Goal: Information Seeking & Learning: Check status

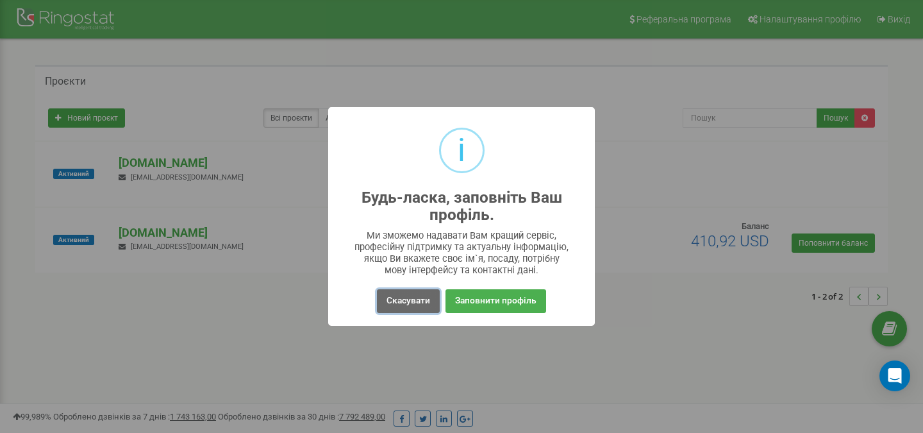
click at [414, 302] on button "Скасувати" at bounding box center [408, 301] width 63 height 24
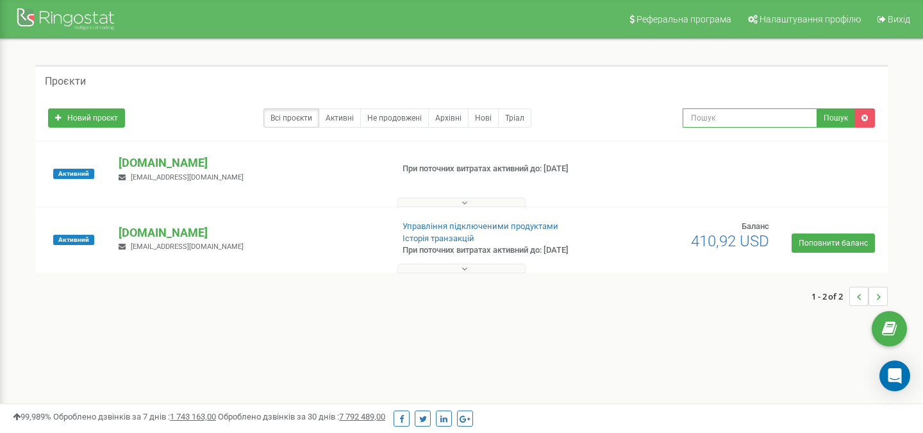
click at [718, 113] on input "text" at bounding box center [750, 117] width 135 height 19
paste input "380662023455"
type input "380662023455"
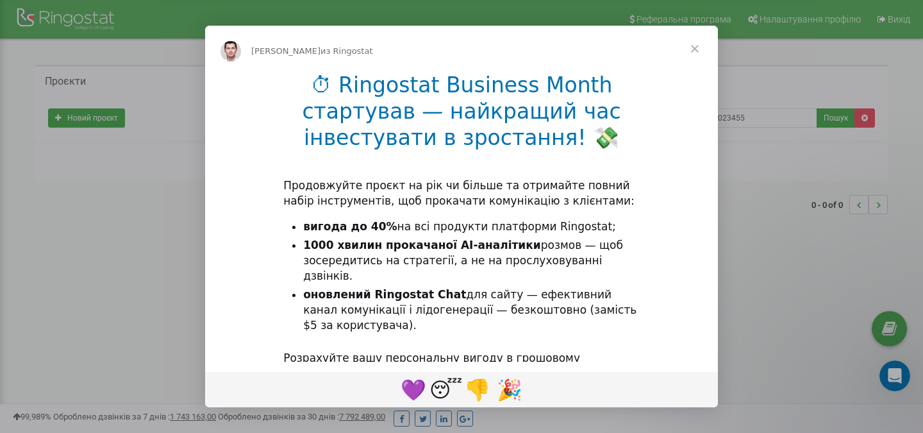
click at [693, 49] on span "Закрыть" at bounding box center [695, 49] width 46 height 46
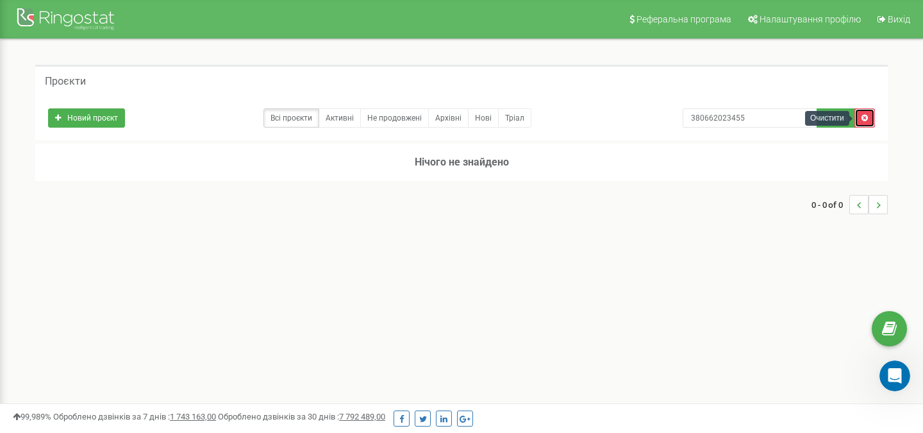
click at [867, 115] on icon at bounding box center [864, 118] width 6 height 8
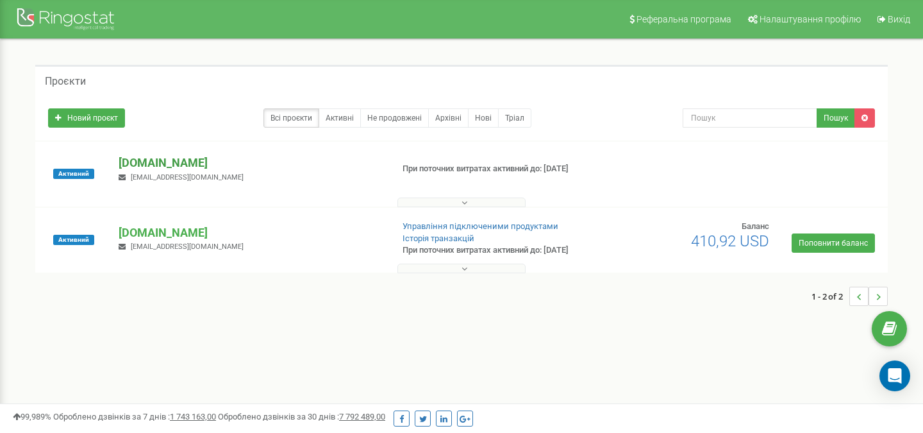
click at [144, 167] on p "[DOMAIN_NAME]" at bounding box center [250, 162] width 263 height 17
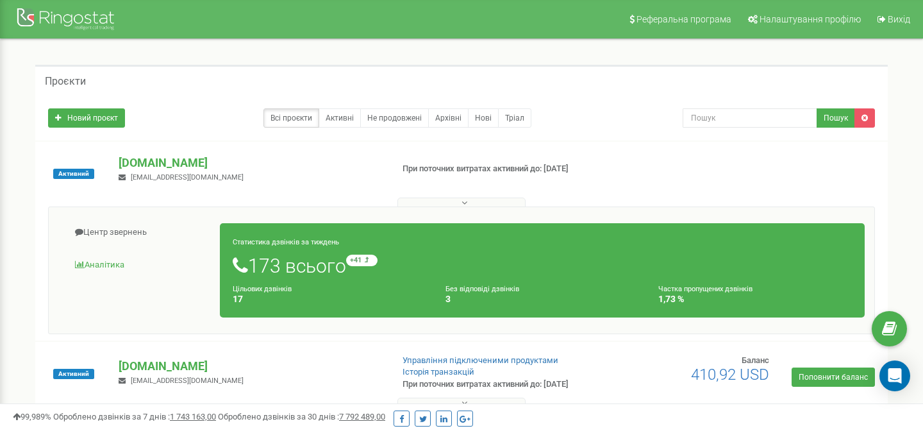
scroll to position [51, 0]
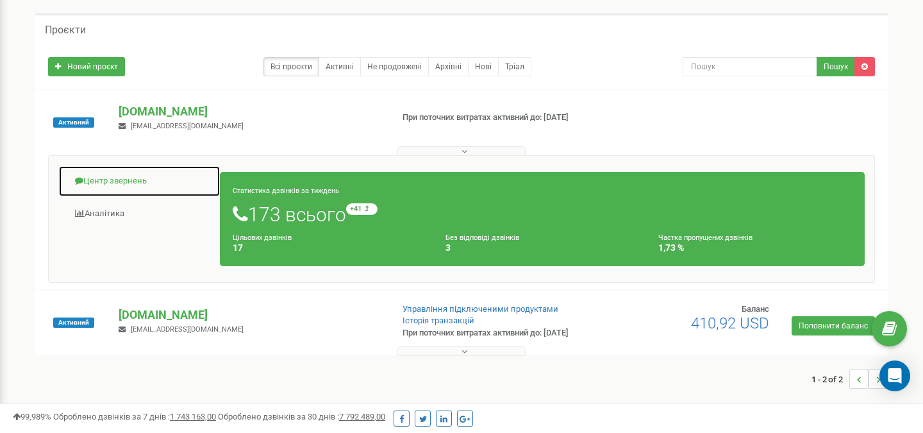
click at [140, 184] on link "Центр звернень" at bounding box center [139, 180] width 162 height 31
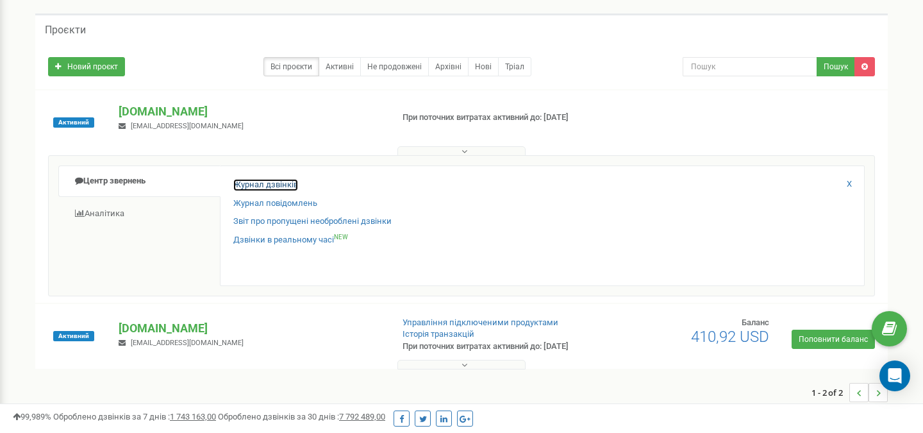
click at [283, 184] on link "Журнал дзвінків" at bounding box center [265, 185] width 65 height 12
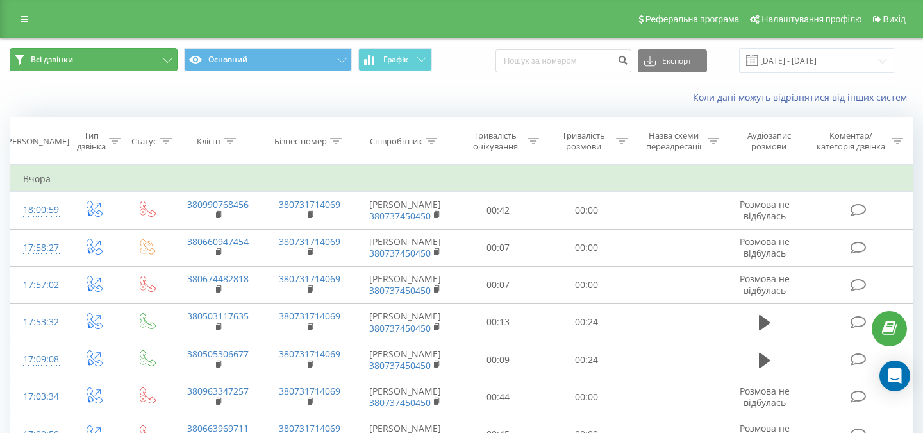
click at [148, 56] on button "Всі дзвінки" at bounding box center [94, 59] width 168 height 23
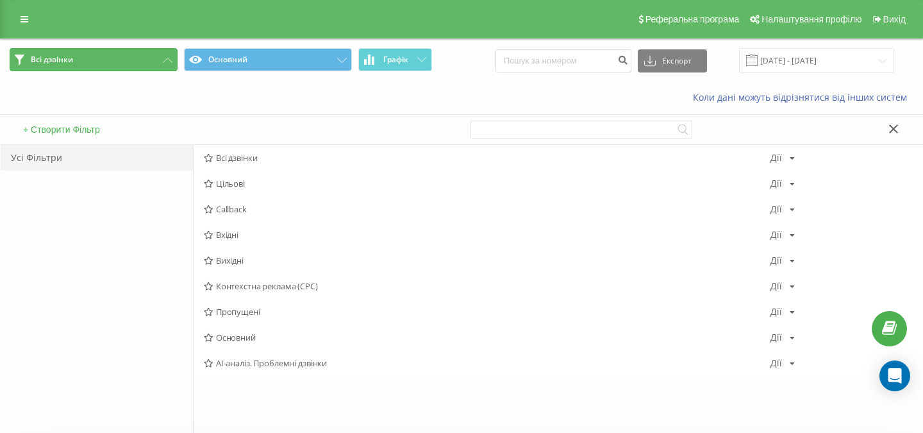
click at [148, 56] on button "Всі дзвінки" at bounding box center [94, 59] width 168 height 23
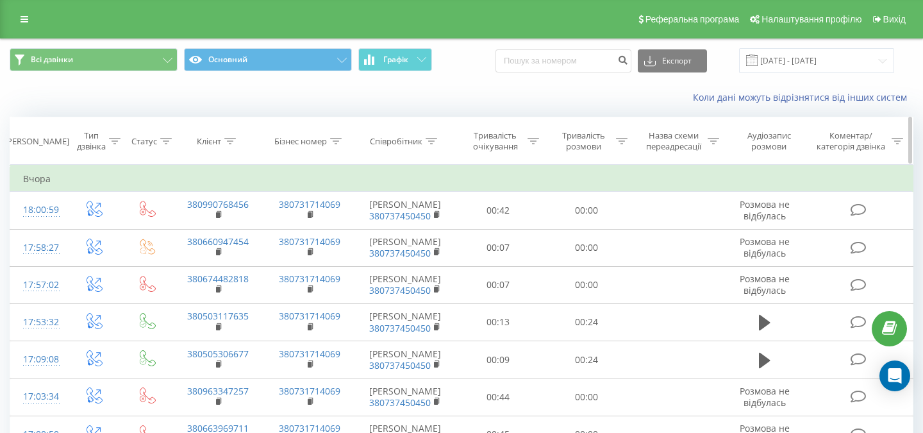
click at [428, 142] on icon at bounding box center [432, 141] width 12 height 6
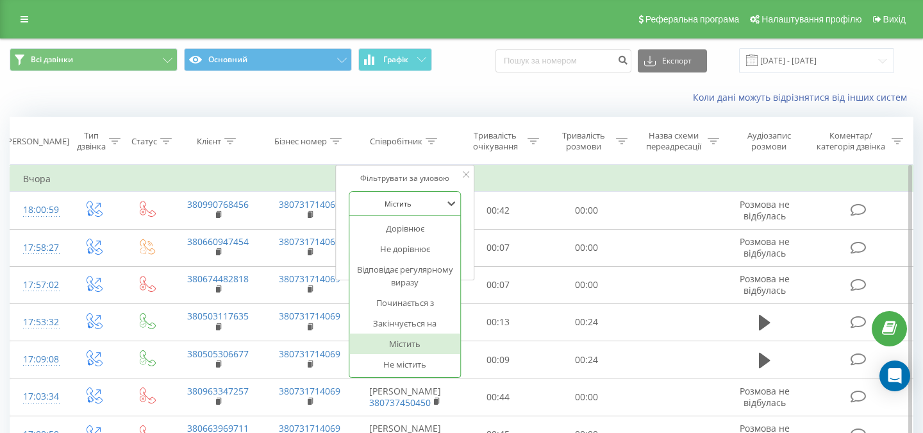
click at [431, 201] on div at bounding box center [398, 203] width 91 height 12
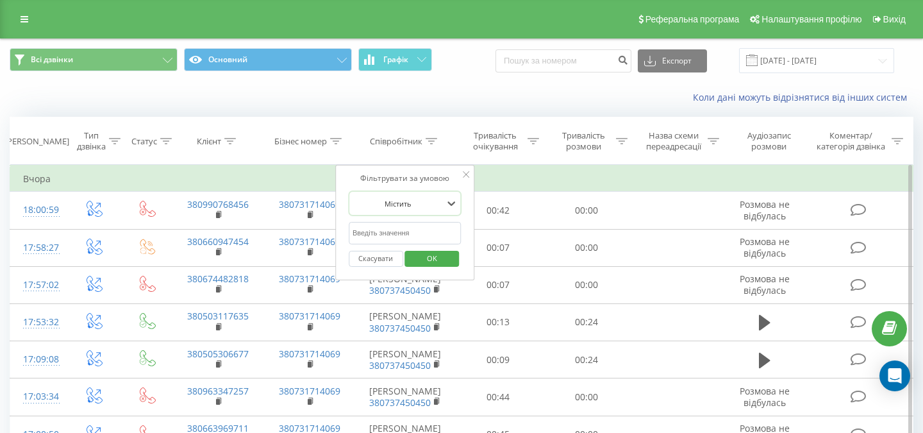
click at [431, 201] on div at bounding box center [398, 203] width 91 height 12
click at [479, 102] on div "Коли дані можуть відрізнятися вiд інших систем" at bounding box center [634, 97] width 576 height 13
click at [465, 177] on icon at bounding box center [466, 174] width 6 height 6
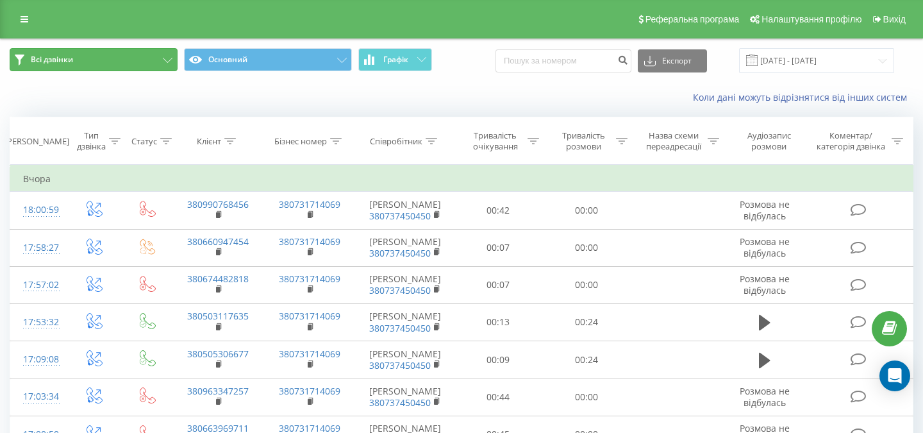
click at [164, 63] on button "Всі дзвінки" at bounding box center [94, 59] width 168 height 23
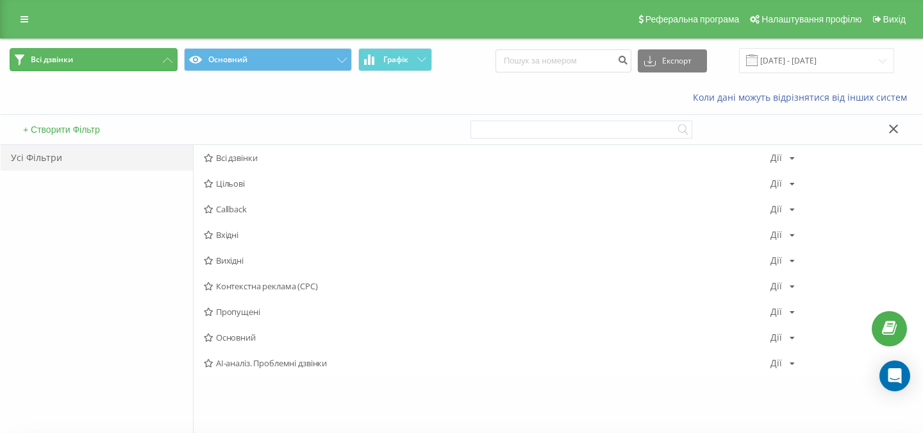
click at [164, 63] on button "Всі дзвінки" at bounding box center [94, 59] width 168 height 23
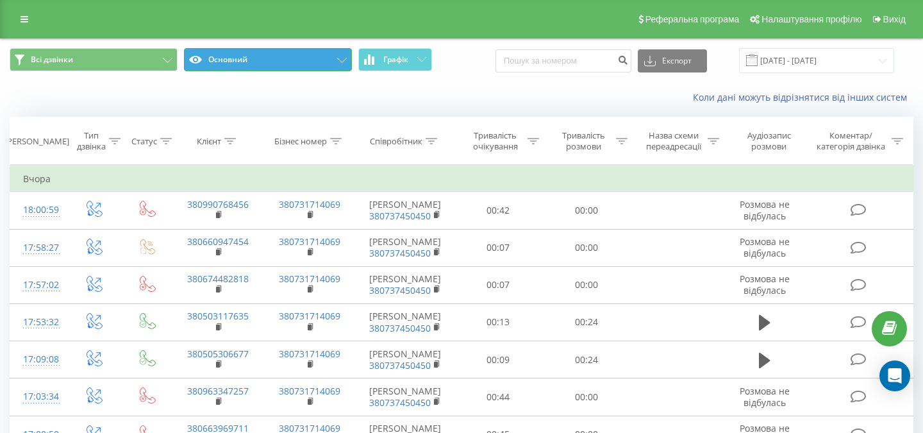
click at [263, 62] on button "Основний" at bounding box center [268, 59] width 168 height 23
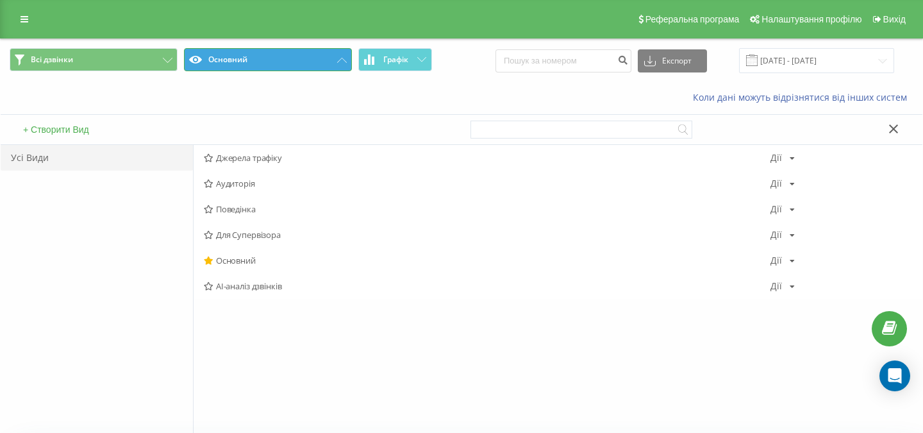
click at [263, 62] on button "Основний" at bounding box center [268, 59] width 168 height 23
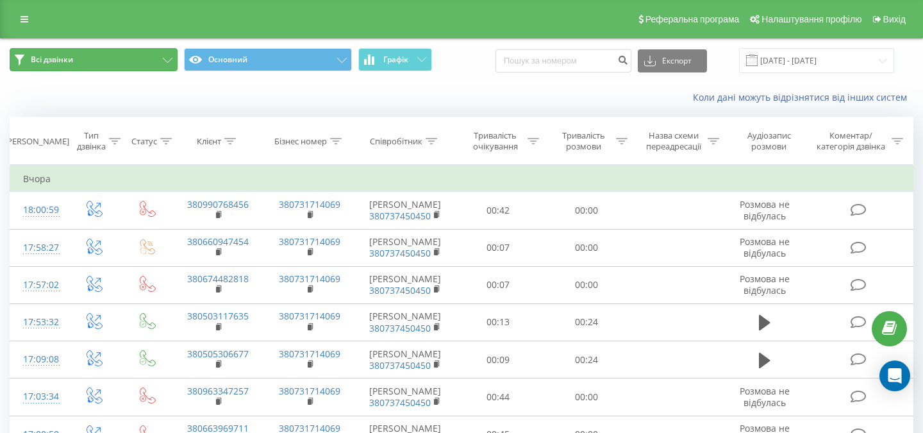
click at [151, 66] on button "Всі дзвінки" at bounding box center [94, 59] width 168 height 23
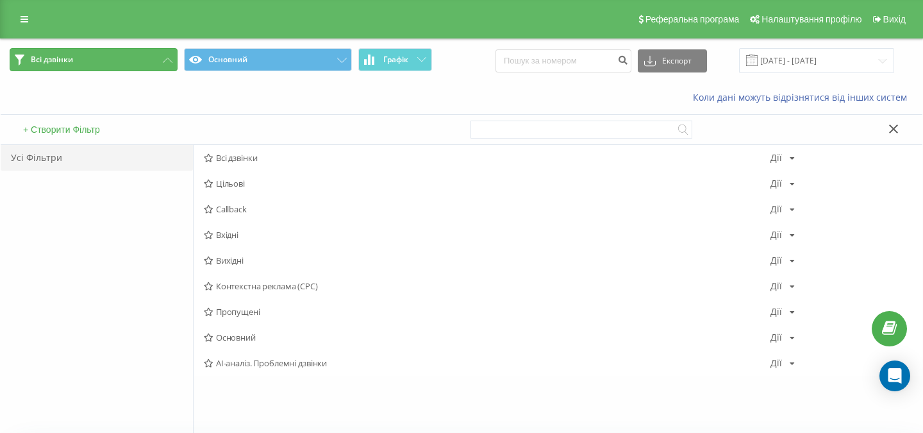
click at [151, 66] on button "Всі дзвінки" at bounding box center [94, 59] width 168 height 23
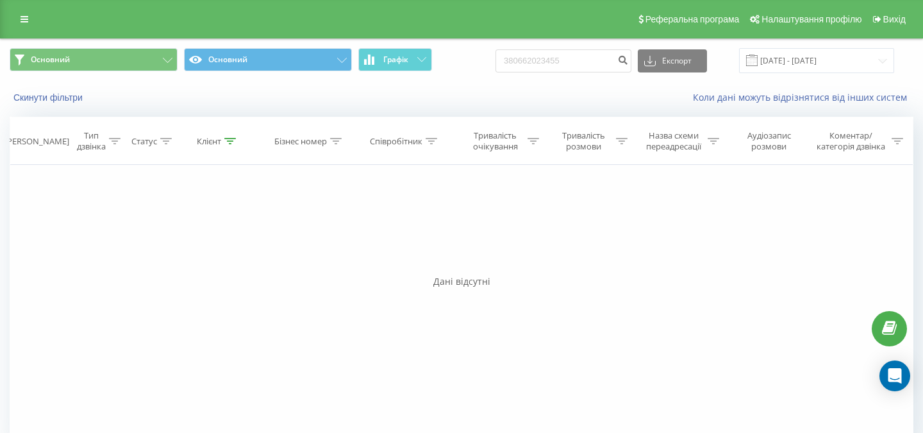
click at [541, 60] on input "380662023455" at bounding box center [563, 60] width 136 height 23
type input "0662023455"
click at [628, 62] on icon "submit" at bounding box center [622, 58] width 11 height 8
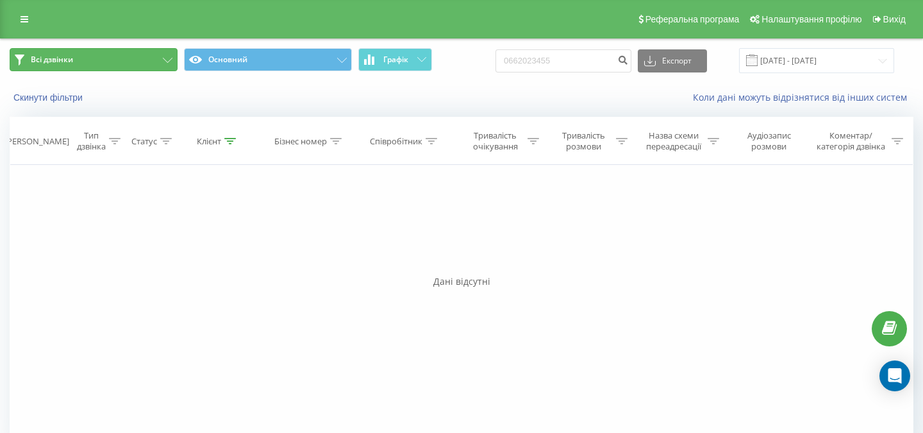
click at [153, 59] on button "Всі дзвінки" at bounding box center [94, 59] width 168 height 23
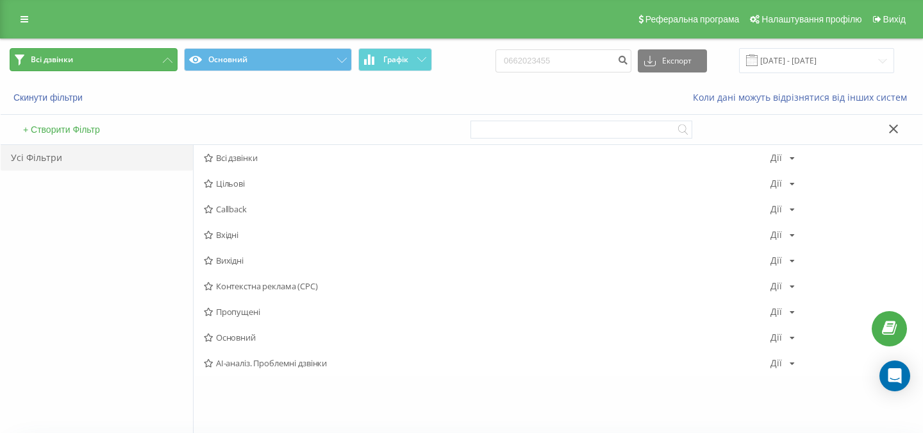
click at [153, 59] on button "Всі дзвінки" at bounding box center [94, 59] width 168 height 23
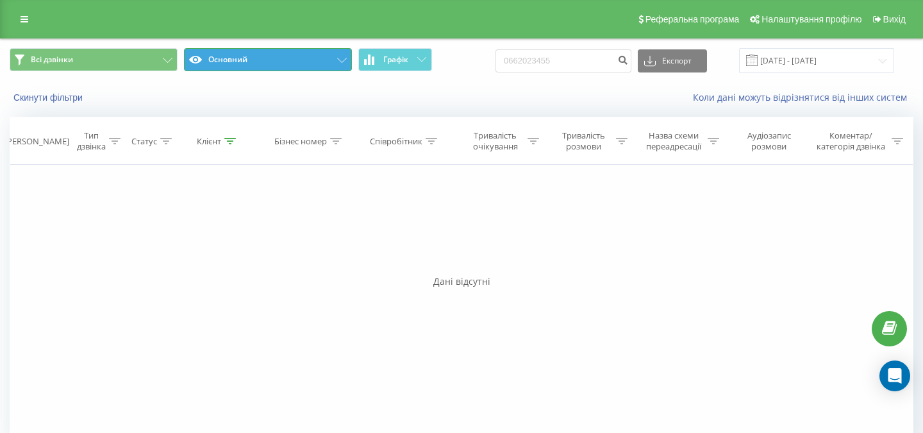
click at [338, 62] on icon at bounding box center [342, 60] width 10 height 5
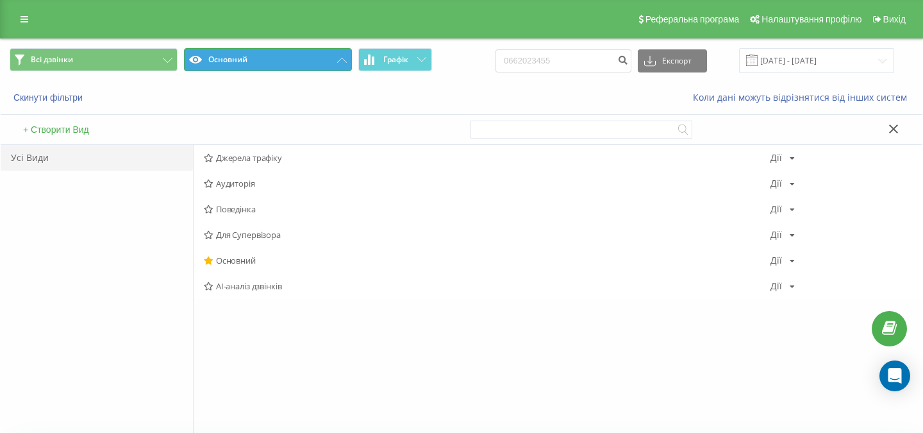
click at [338, 62] on icon at bounding box center [342, 60] width 10 height 5
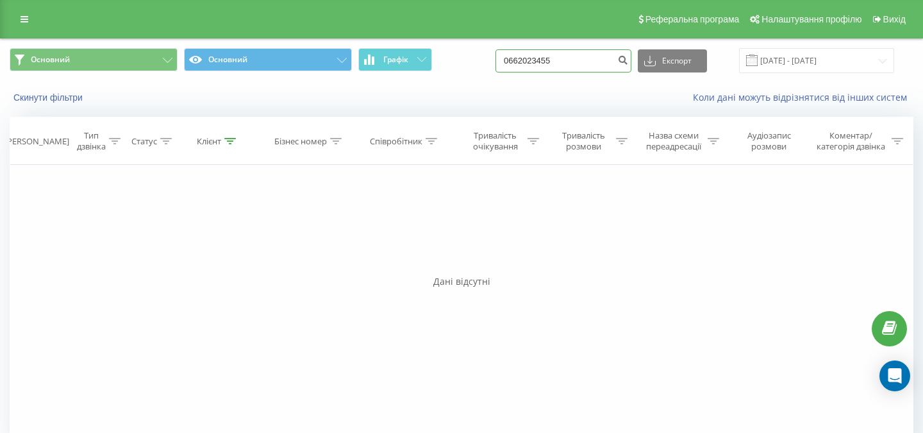
click at [562, 60] on input "0662023455" at bounding box center [563, 60] width 136 height 23
click at [628, 54] on icon "submit" at bounding box center [622, 58] width 11 height 8
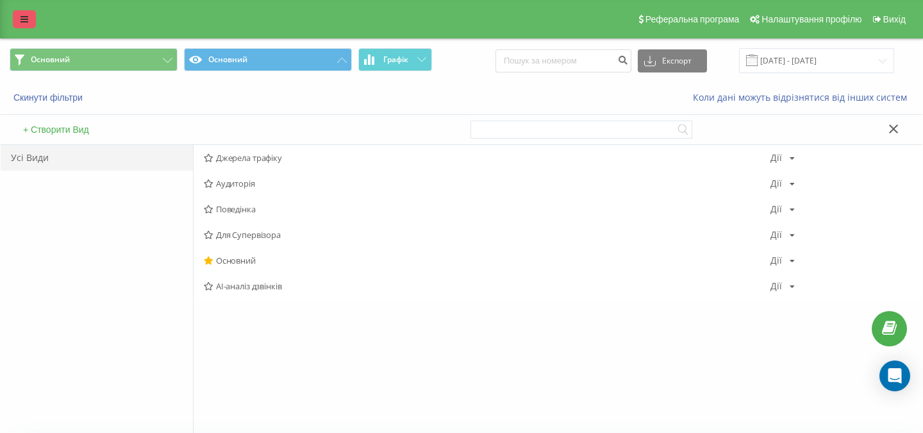
click at [28, 15] on link at bounding box center [24, 19] width 23 height 18
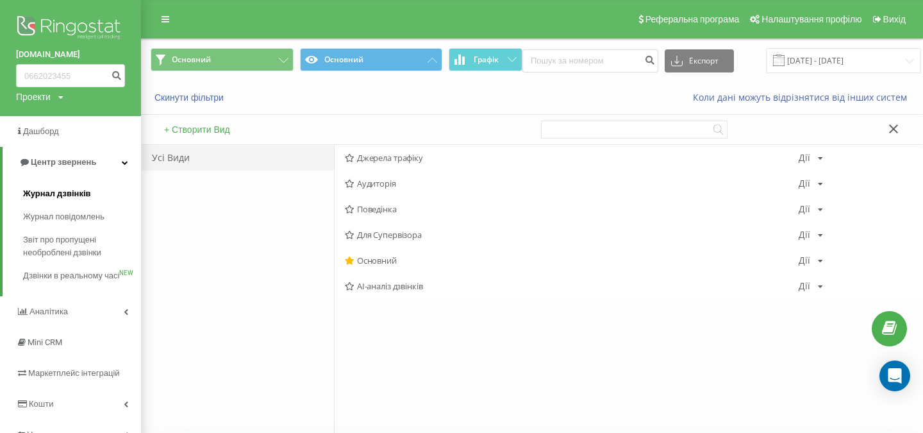
click at [66, 190] on span "Журнал дзвінків" at bounding box center [57, 193] width 68 height 13
click at [66, 192] on span "Журнал дзвінків" at bounding box center [57, 193] width 68 height 13
click at [66, 165] on span "Центр звернень" at bounding box center [63, 162] width 65 height 10
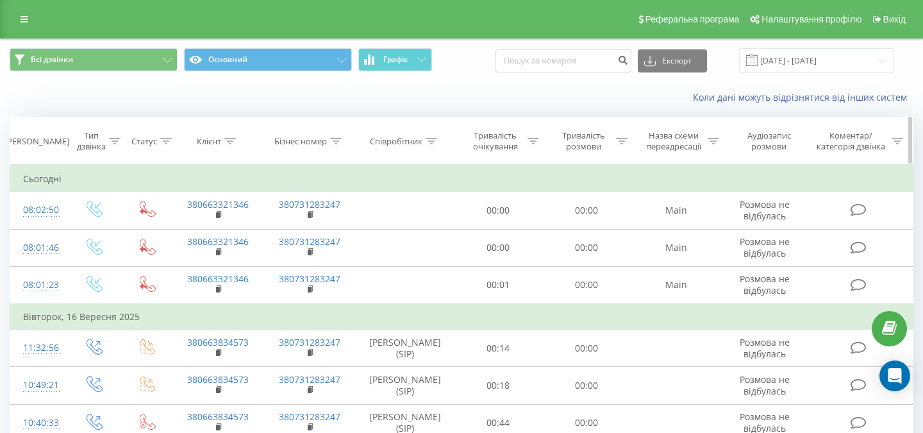
click at [435, 143] on icon at bounding box center [432, 141] width 12 height 6
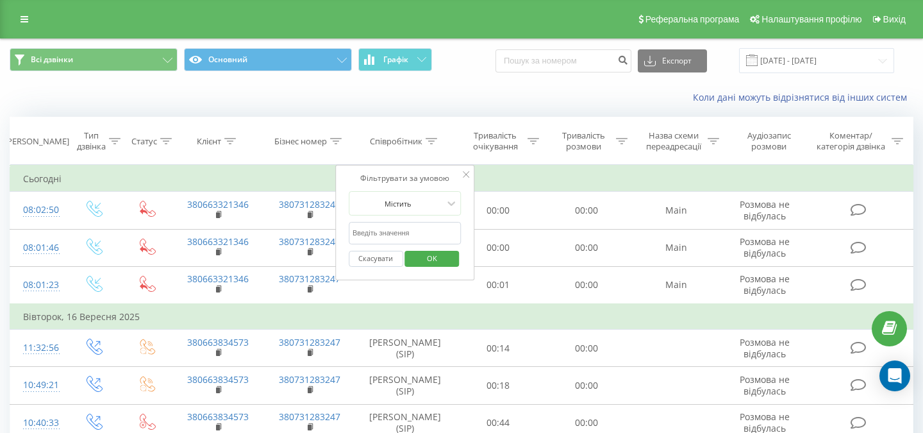
click at [378, 256] on button "Скасувати" at bounding box center [376, 259] width 54 height 16
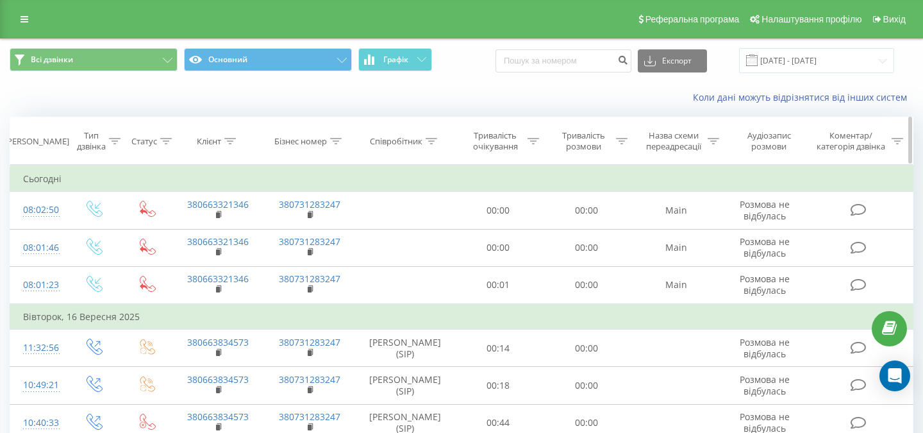
click at [115, 139] on icon at bounding box center [115, 141] width 12 height 6
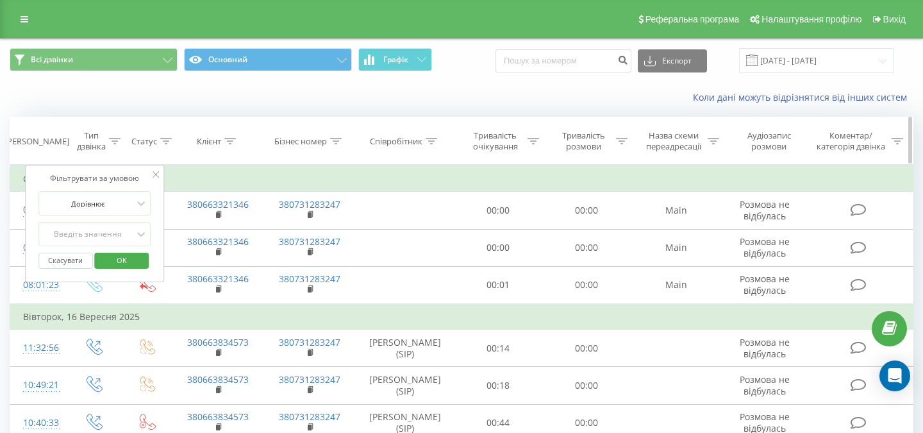
click at [115, 139] on icon at bounding box center [115, 141] width 12 height 6
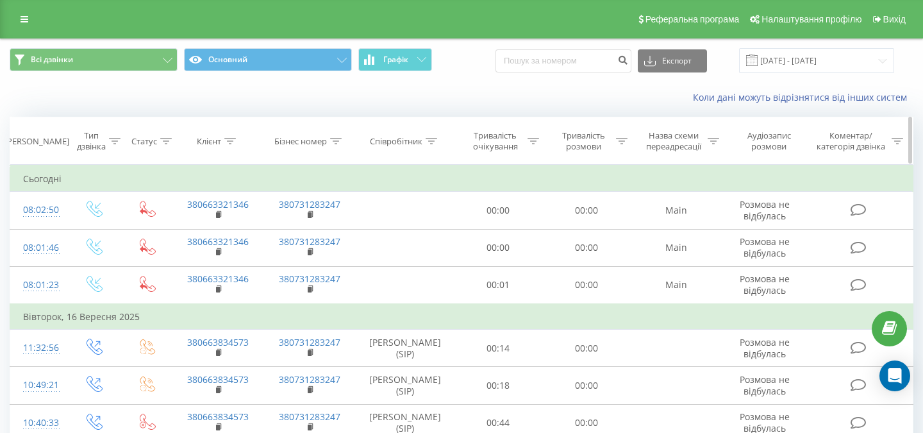
click at [435, 138] on icon at bounding box center [432, 141] width 12 height 6
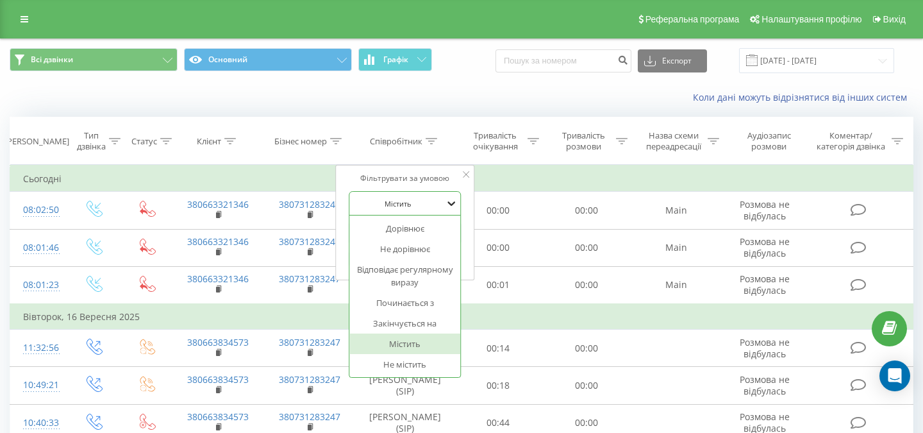
click at [453, 202] on icon at bounding box center [451, 203] width 13 height 13
click at [424, 362] on div "Не містить" at bounding box center [405, 364] width 112 height 21
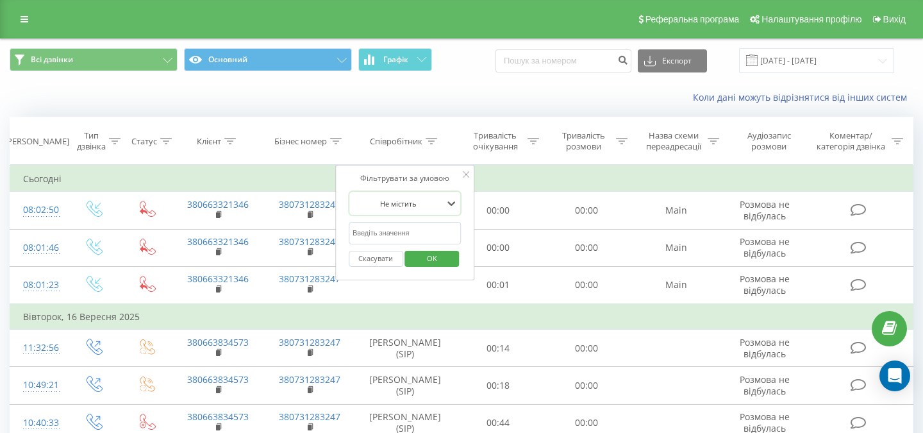
click at [426, 258] on span "OK" at bounding box center [432, 258] width 36 height 20
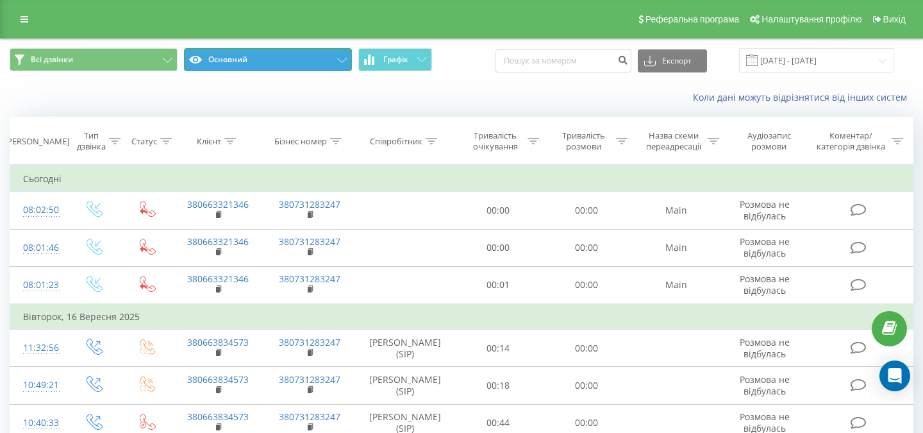
click at [346, 59] on icon at bounding box center [342, 60] width 10 height 5
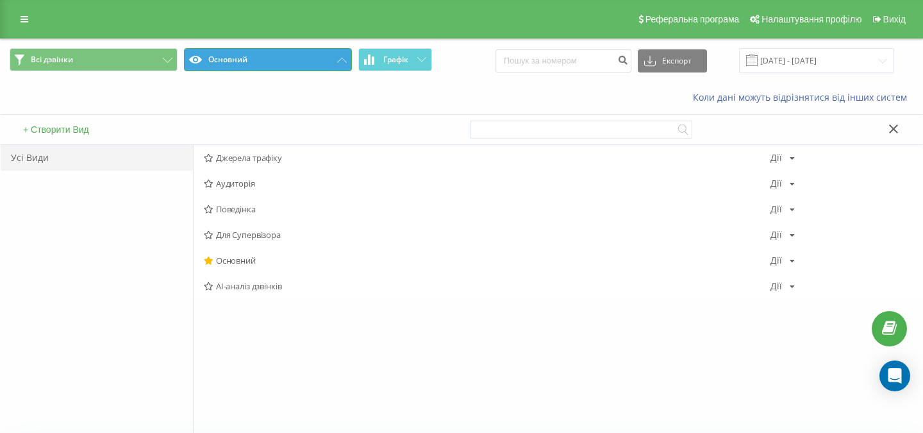
click at [346, 59] on icon at bounding box center [342, 60] width 10 height 5
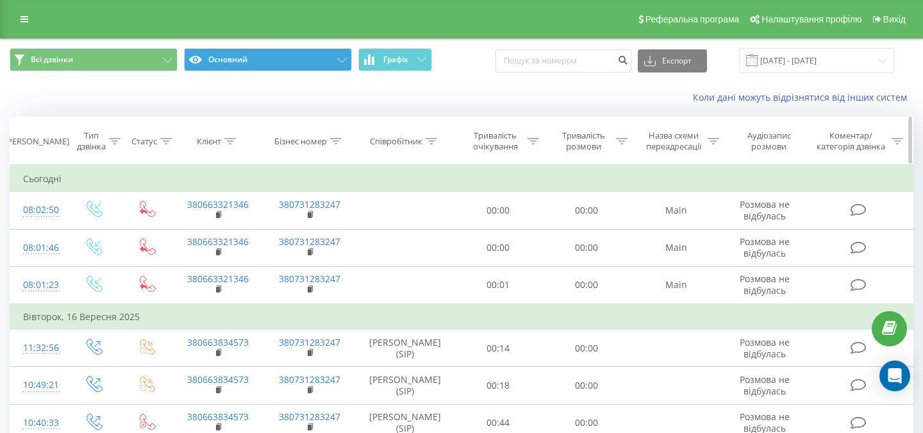
click at [413, 147] on th "Співробітник" at bounding box center [405, 140] width 99 height 47
click at [413, 138] on div "Співробітник" at bounding box center [396, 141] width 53 height 11
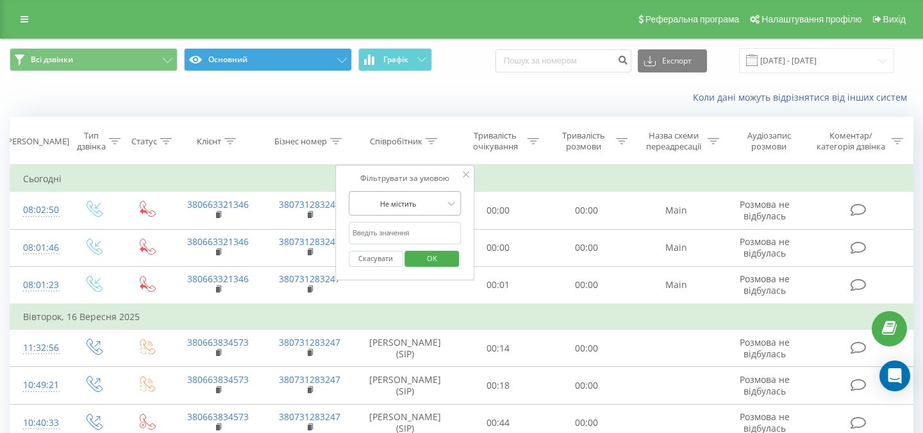
click at [425, 206] on div at bounding box center [398, 203] width 91 height 12
click at [408, 229] on input "text" at bounding box center [405, 233] width 113 height 22
click at [385, 260] on button "Скасувати" at bounding box center [376, 259] width 54 height 16
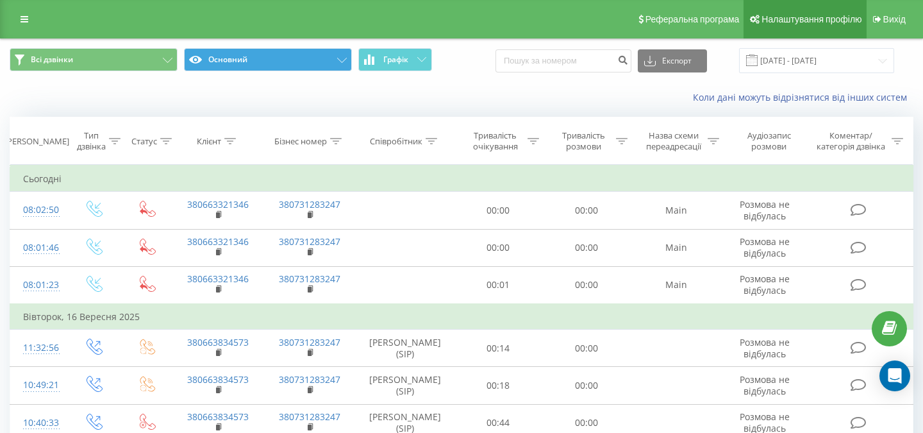
click at [784, 28] on link "Налаштування профілю" at bounding box center [804, 19] width 122 height 38
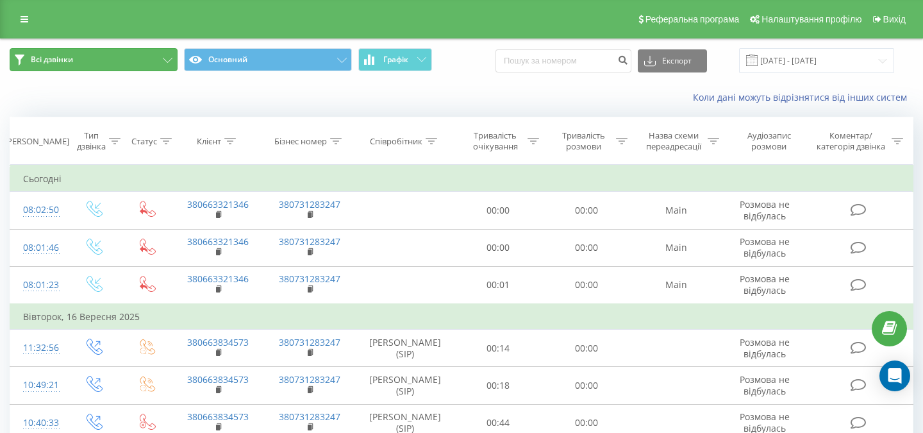
click at [163, 63] on button "Всі дзвінки" at bounding box center [94, 59] width 168 height 23
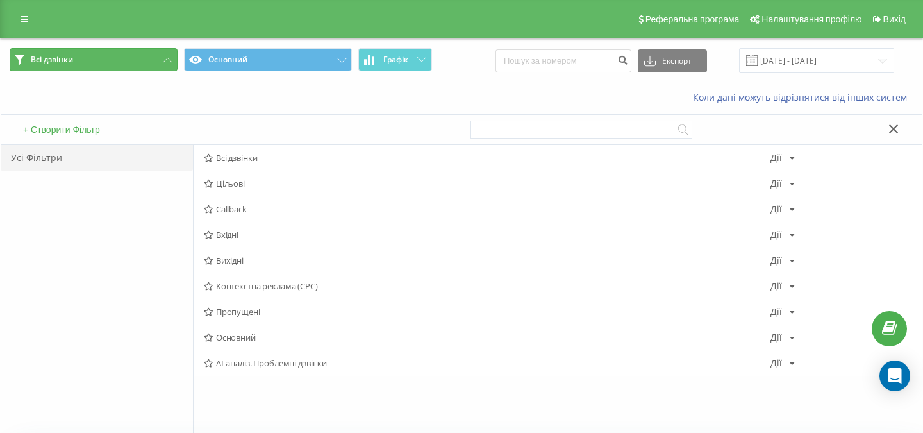
click at [163, 63] on button "Всі дзвінки" at bounding box center [94, 59] width 168 height 23
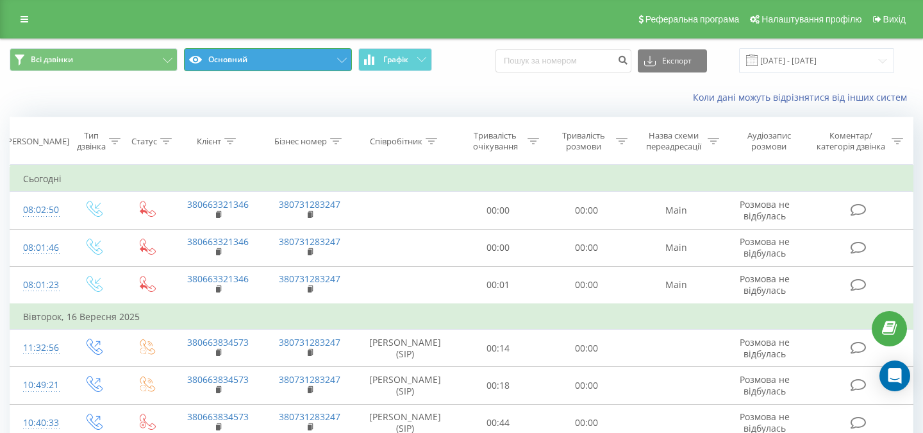
click at [214, 65] on button "Основний" at bounding box center [268, 59] width 168 height 23
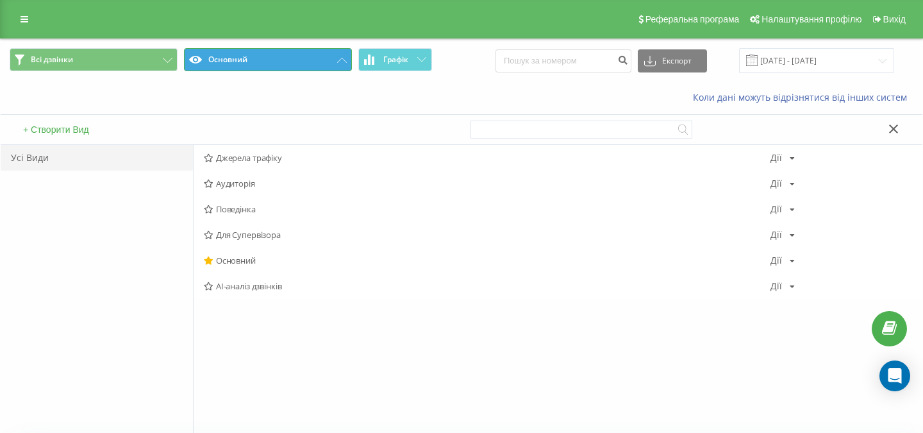
click at [214, 61] on button "Основний" at bounding box center [268, 59] width 168 height 23
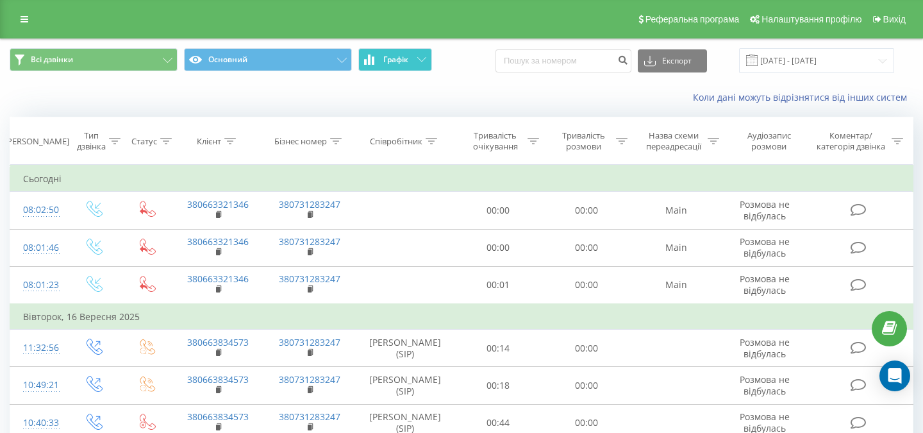
click at [415, 66] on button "Графік" at bounding box center [395, 59] width 74 height 23
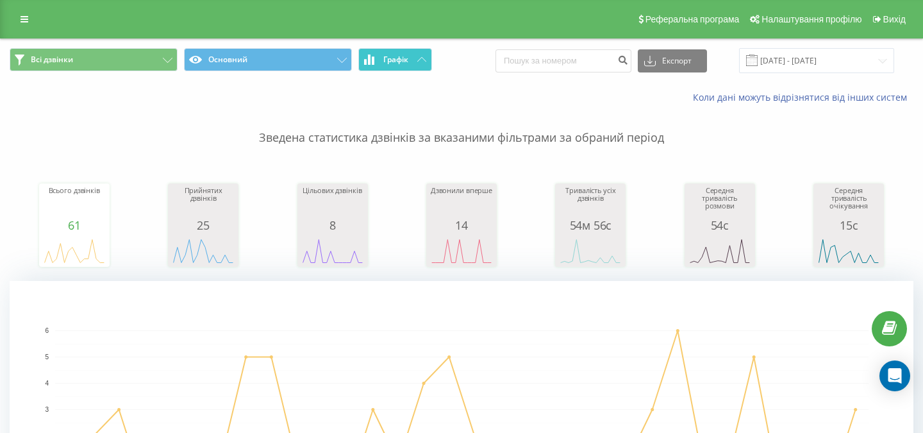
click at [415, 66] on button "Графік" at bounding box center [395, 59] width 74 height 23
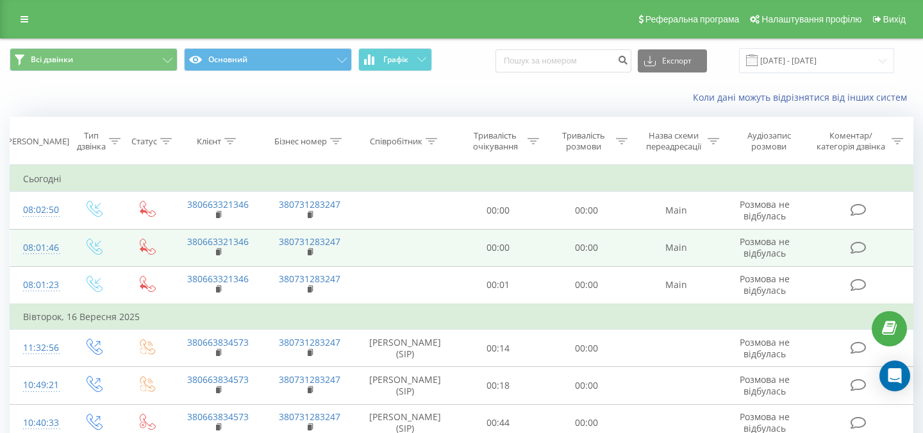
click at [405, 256] on td at bounding box center [405, 247] width 99 height 37
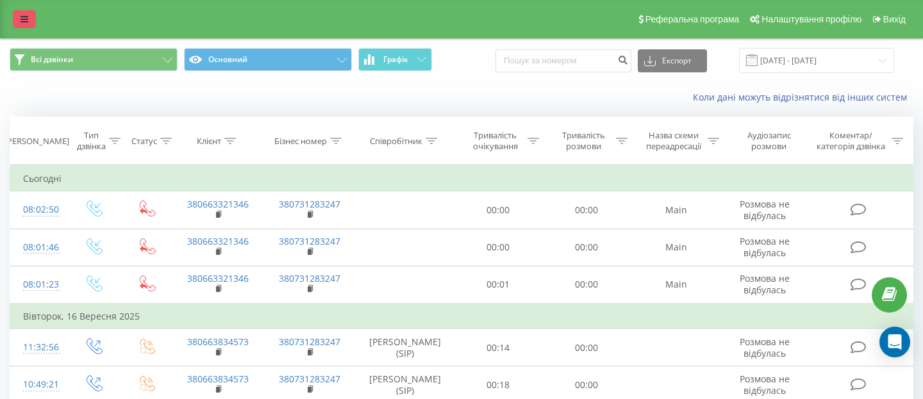
click at [24, 19] on icon at bounding box center [25, 19] width 8 height 9
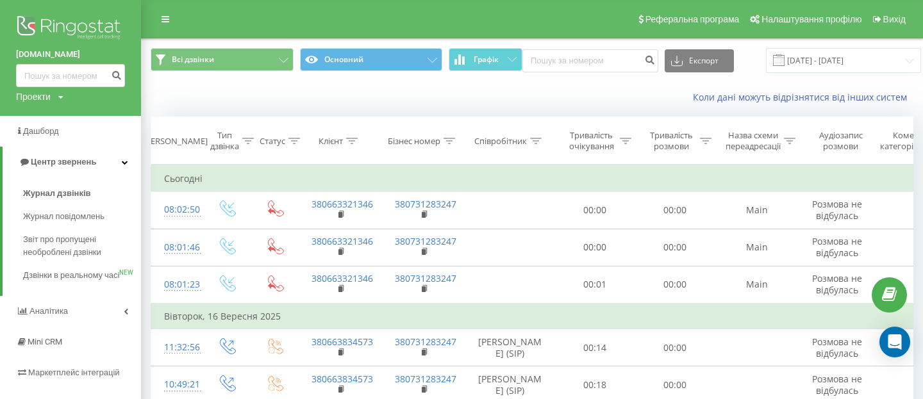
click at [50, 99] on div "Проекти" at bounding box center [33, 96] width 35 height 13
click at [49, 118] on link "[DOMAIN_NAME]" at bounding box center [58, 116] width 62 height 10
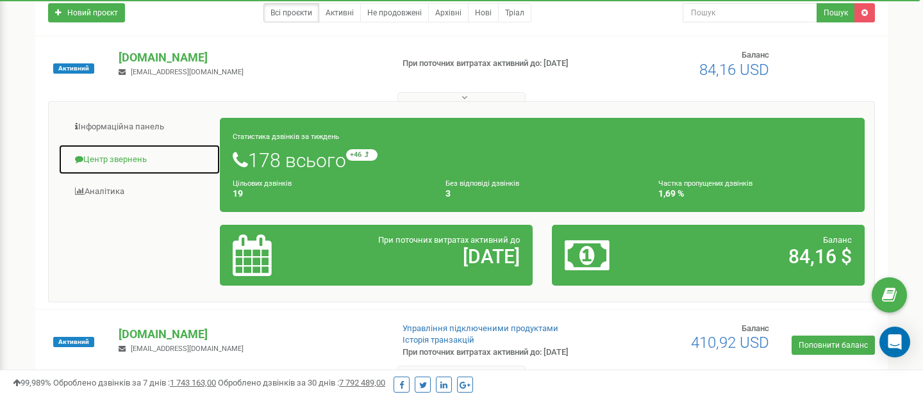
click at [145, 165] on link "Центр звернень" at bounding box center [139, 159] width 162 height 31
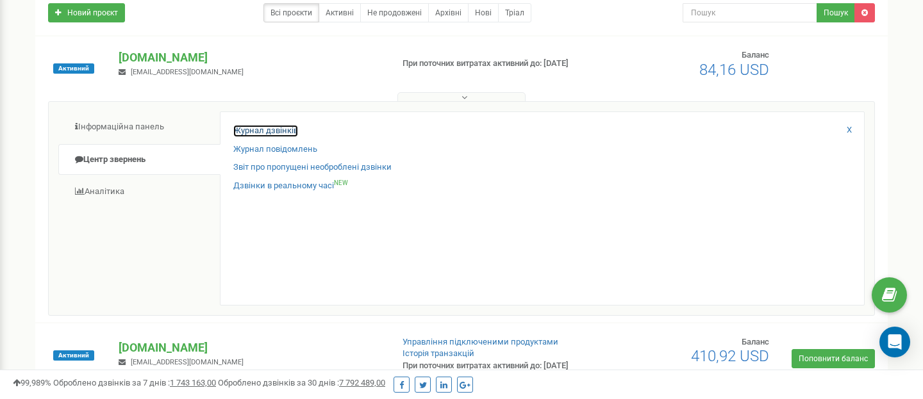
click at [254, 129] on link "Журнал дзвінків" at bounding box center [265, 131] width 65 height 12
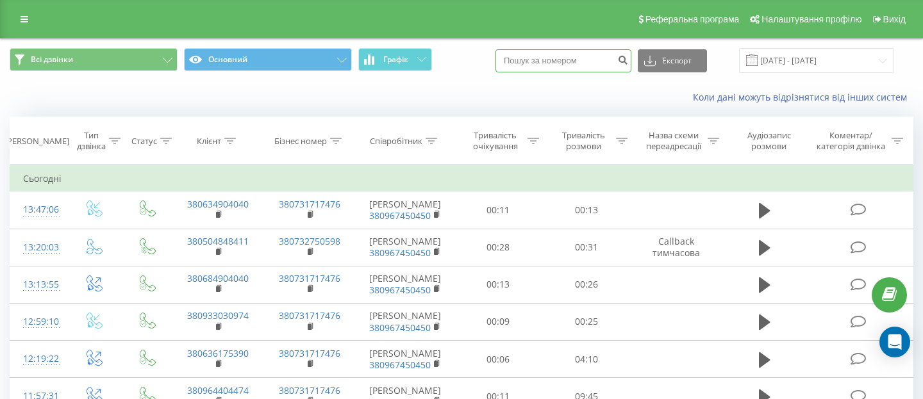
click at [609, 60] on input at bounding box center [563, 60] width 136 height 23
paste input "380662023455"
drag, startPoint x: 548, startPoint y: 59, endPoint x: 511, endPoint y: 58, distance: 37.2
click at [511, 58] on div "Всі дзвінки Основний Графік 380662023455 Експорт .csv .xls .xlsx 20.08.2025 - 2…" at bounding box center [462, 60] width 904 height 25
type input "0662023455"
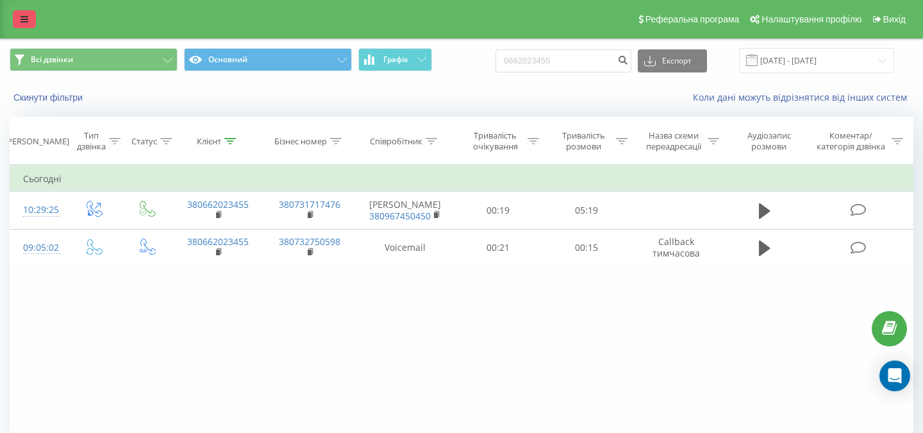
click at [28, 21] on link at bounding box center [24, 19] width 23 height 18
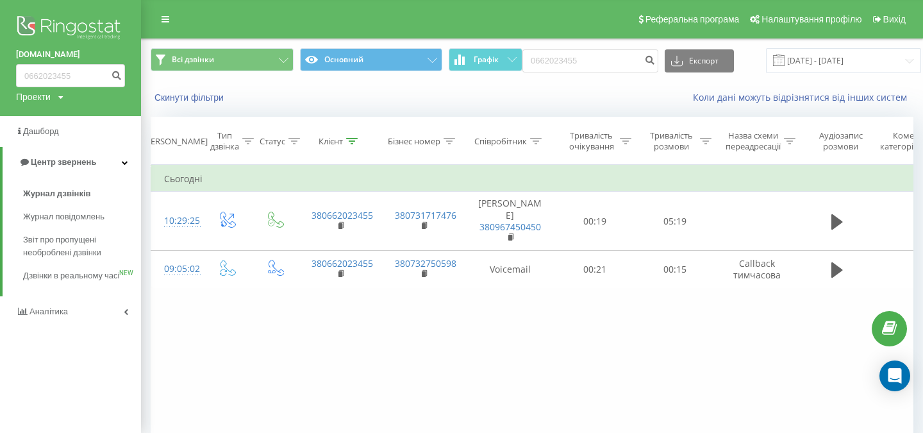
click at [269, 91] on div "Скинути фільтри" at bounding box center [288, 97] width 293 height 13
click at [236, 24] on div "Реферальна програма Налаштування профілю Вихід" at bounding box center [461, 19] width 923 height 38
click at [46, 54] on link "[DOMAIN_NAME]" at bounding box center [70, 54] width 109 height 13
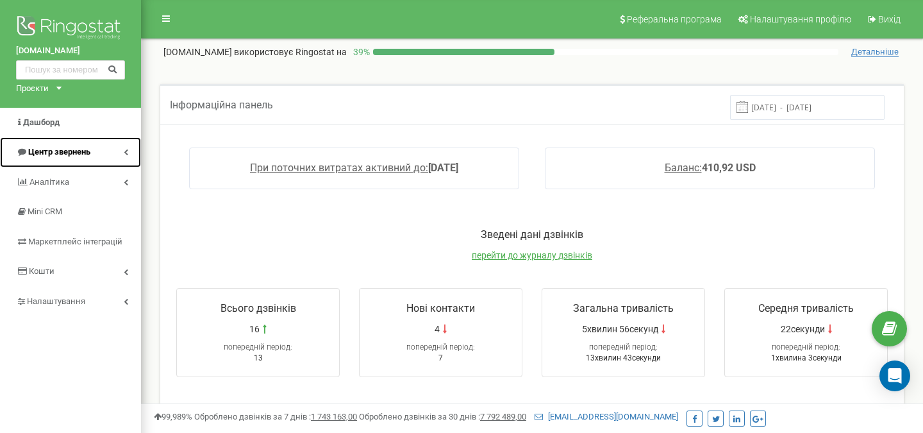
click at [110, 151] on link "Центр звернень" at bounding box center [70, 152] width 141 height 30
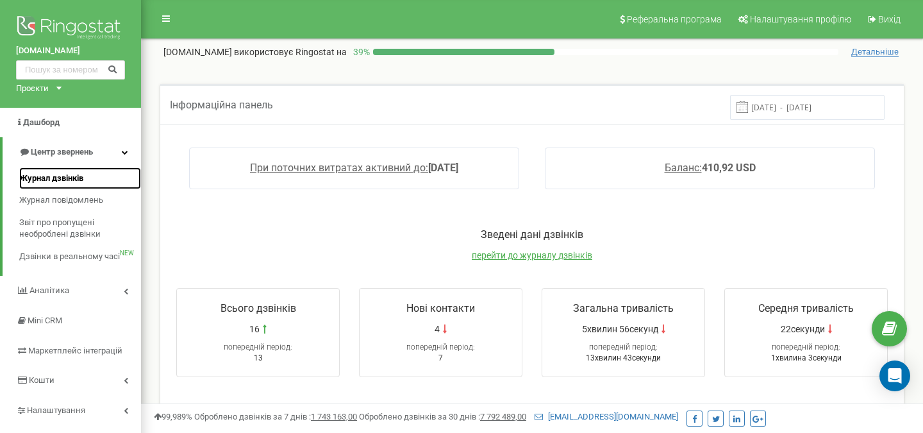
click at [89, 174] on link "Журнал дзвінків" at bounding box center [80, 178] width 122 height 22
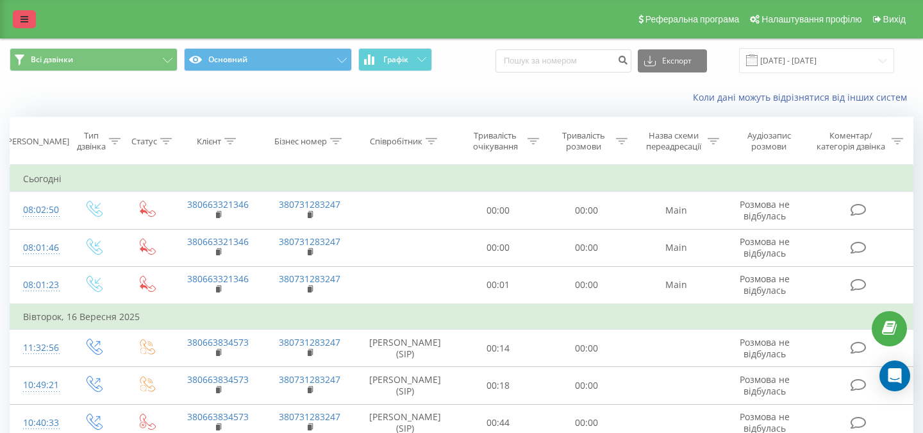
click at [23, 21] on icon at bounding box center [25, 19] width 8 height 9
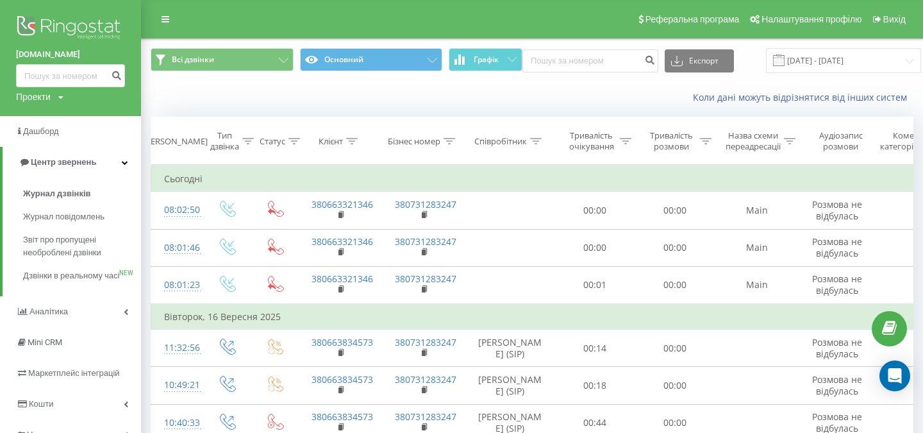
click at [57, 100] on div "Проекти [DOMAIN_NAME] [DOMAIN_NAME]" at bounding box center [39, 96] width 47 height 13
click at [413, 103] on div "Коли дані можуть відрізнятися вiд інших систем" at bounding box center [532, 97] width 781 height 31
click at [438, 108] on div "Коли дані можуть відрізнятися вiд інших систем" at bounding box center [532, 97] width 781 height 31
